Goal: Check status: Check status

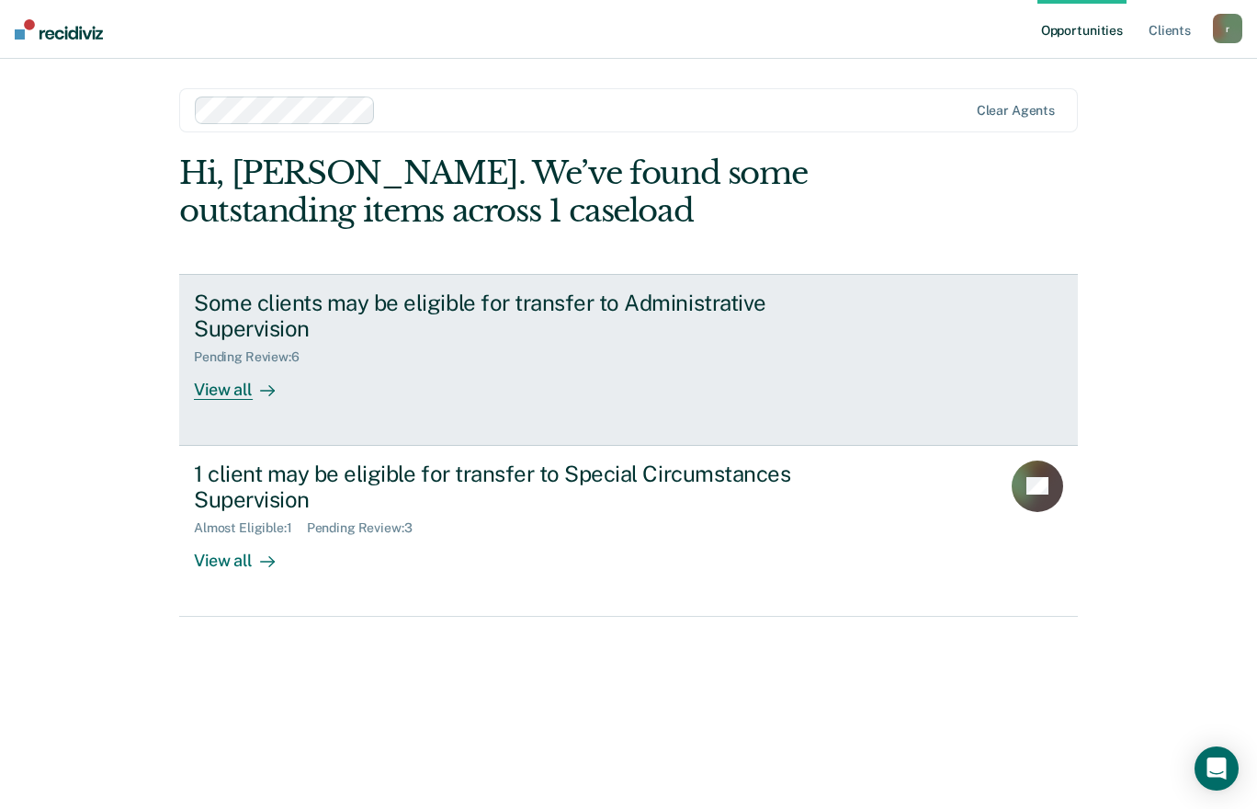
click at [218, 386] on div "View all" at bounding box center [245, 383] width 103 height 36
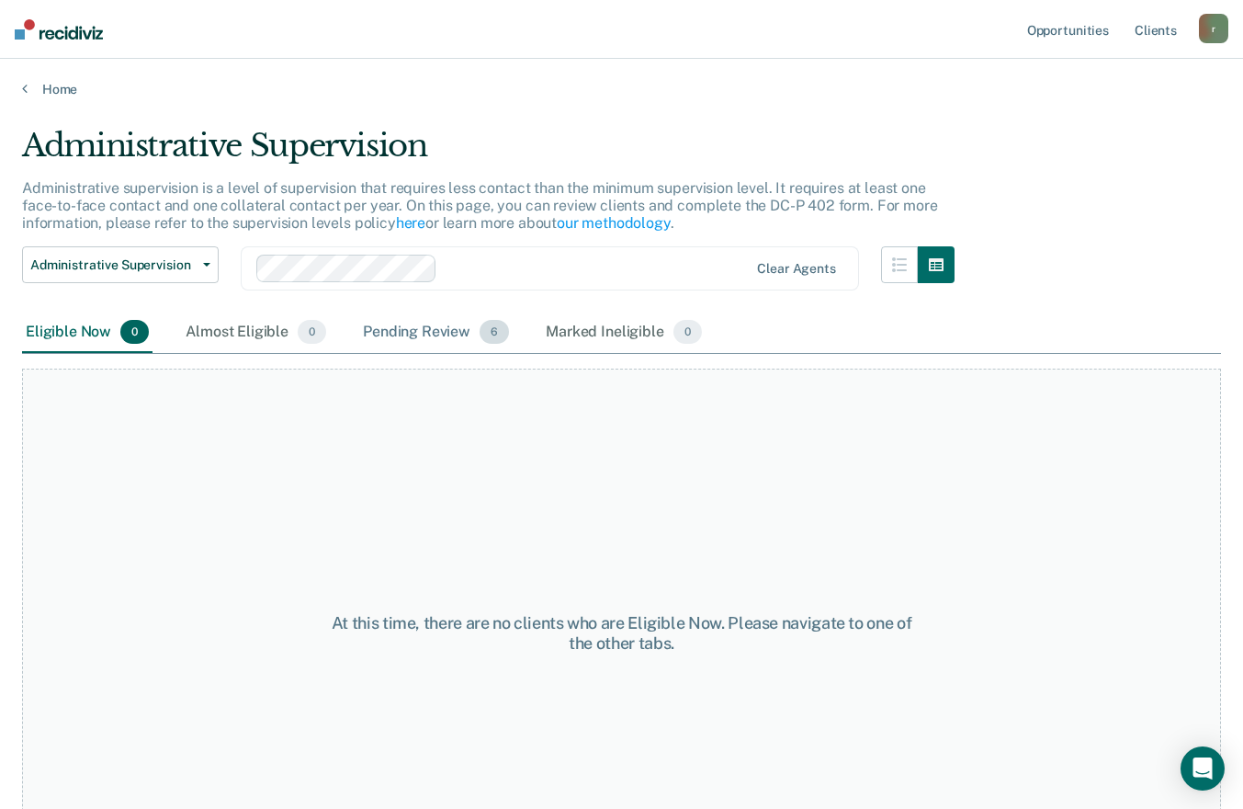
click at [433, 331] on div "Pending Review 6" at bounding box center [435, 332] width 153 height 40
